Goal: Information Seeking & Learning: Learn about a topic

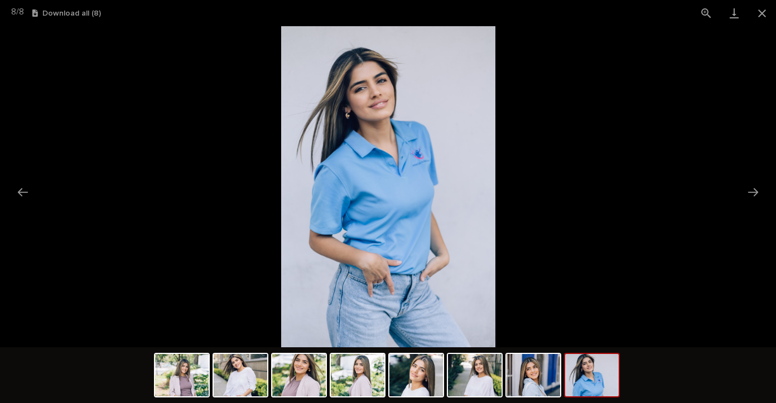
scroll to position [278, 0]
click at [759, 13] on button "Close gallery" at bounding box center [762, 13] width 28 height 26
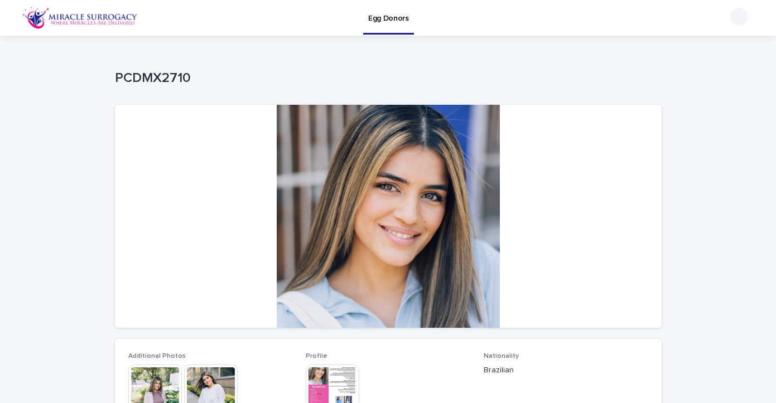
scroll to position [0, 0]
click at [118, 20] on img at bounding box center [79, 18] width 115 height 22
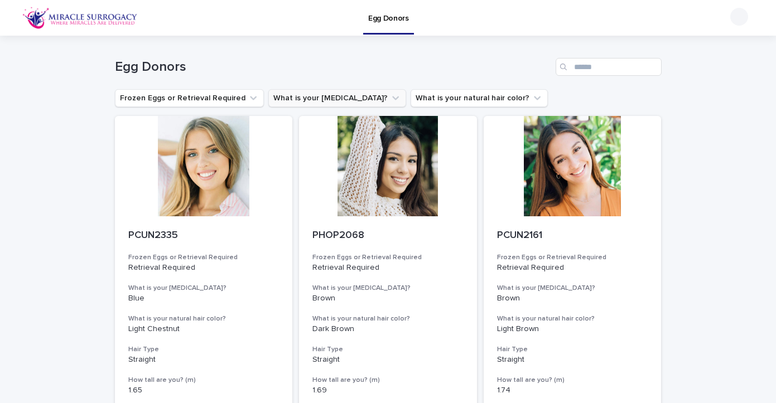
click at [390, 100] on icon "What is your eye color?" at bounding box center [395, 98] width 11 height 11
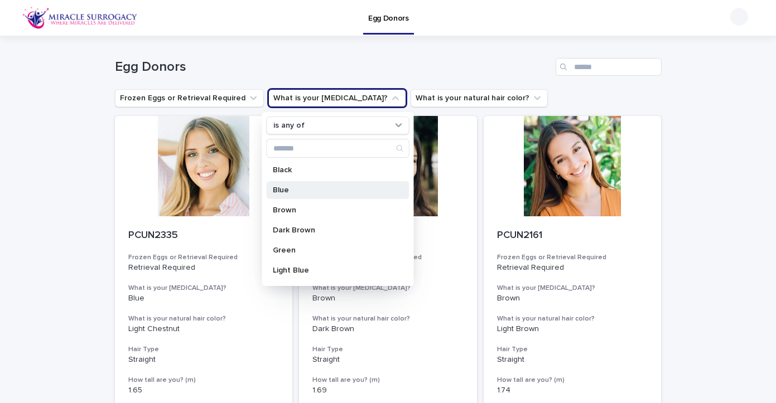
click at [290, 190] on p "Blue" at bounding box center [332, 190] width 118 height 8
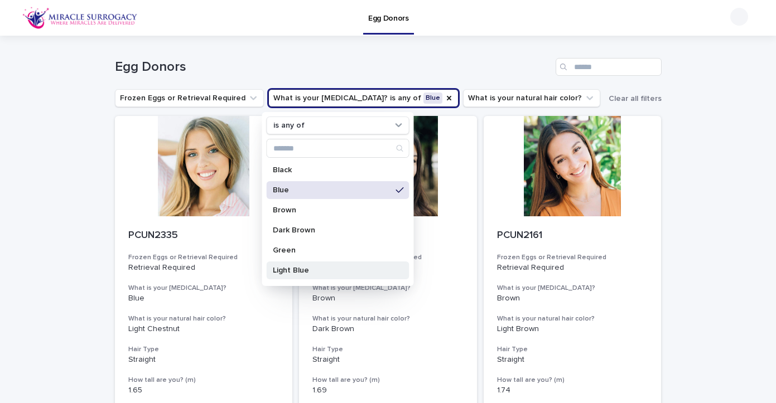
click at [294, 270] on p "Light Blue" at bounding box center [332, 270] width 118 height 8
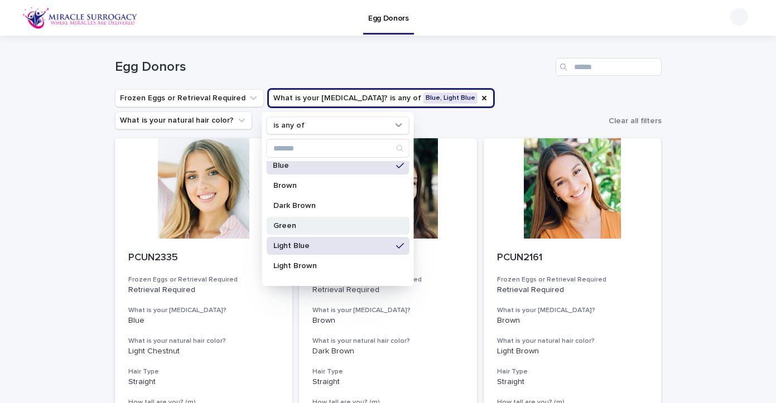
scroll to position [51, 0]
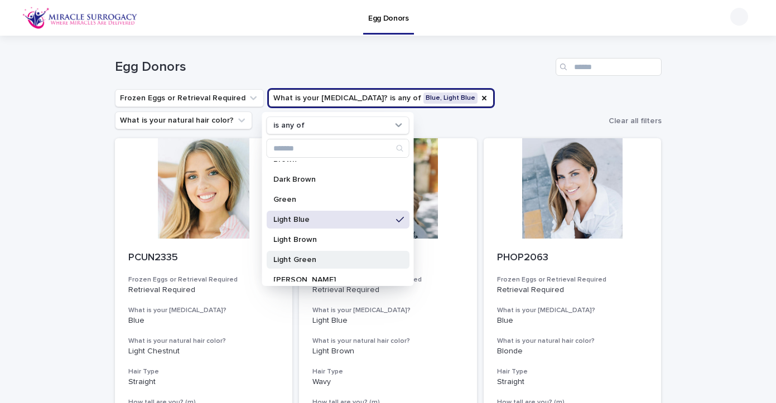
click at [294, 258] on p "Light Green" at bounding box center [332, 260] width 118 height 8
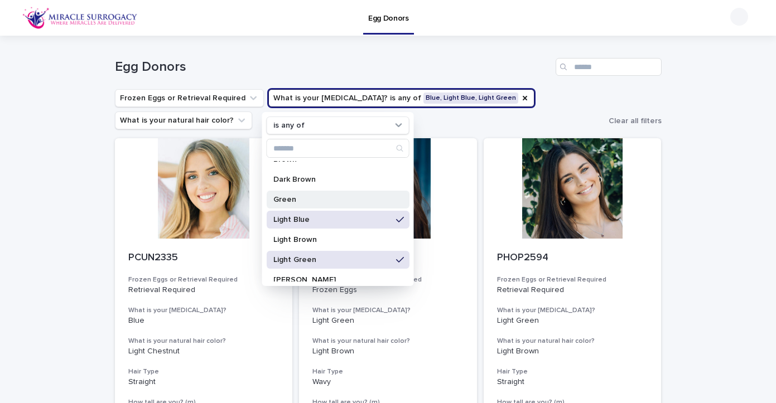
click at [292, 192] on div "Green" at bounding box center [337, 200] width 143 height 18
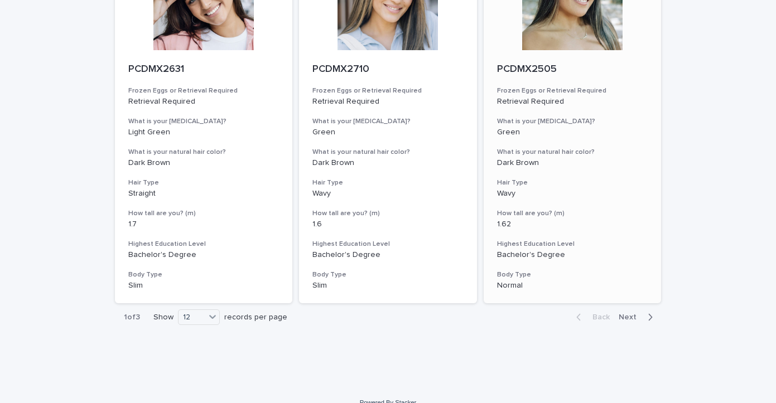
scroll to position [1269, 0]
click at [632, 314] on span "Next" at bounding box center [630, 318] width 25 height 8
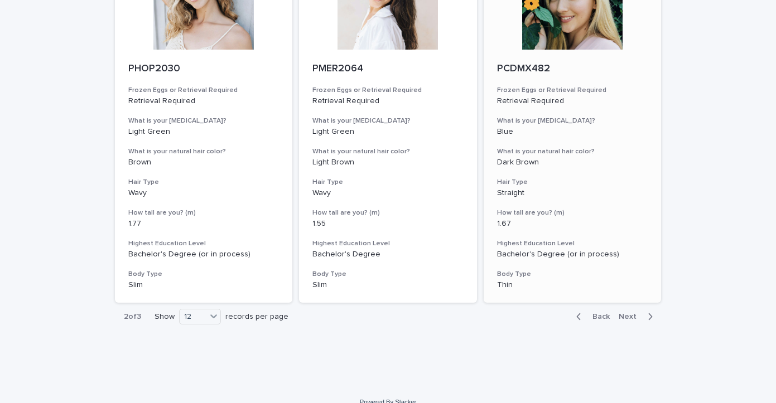
scroll to position [1269, 0]
click at [631, 314] on span "Next" at bounding box center [630, 318] width 25 height 8
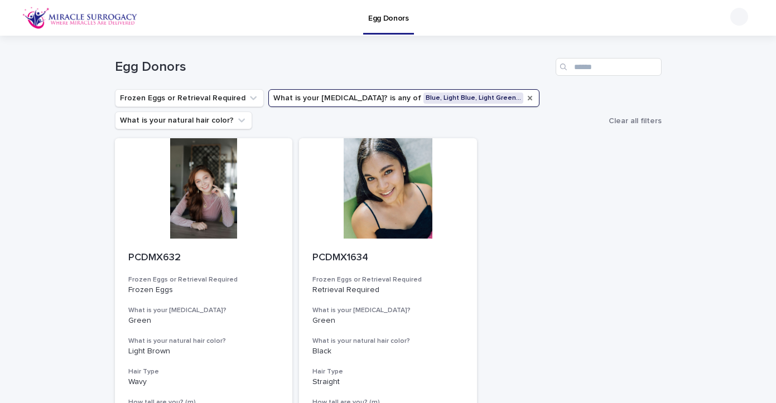
click at [525, 98] on icon "What is your eye color?" at bounding box center [529, 98] width 9 height 9
